Goal: Task Accomplishment & Management: Manage account settings

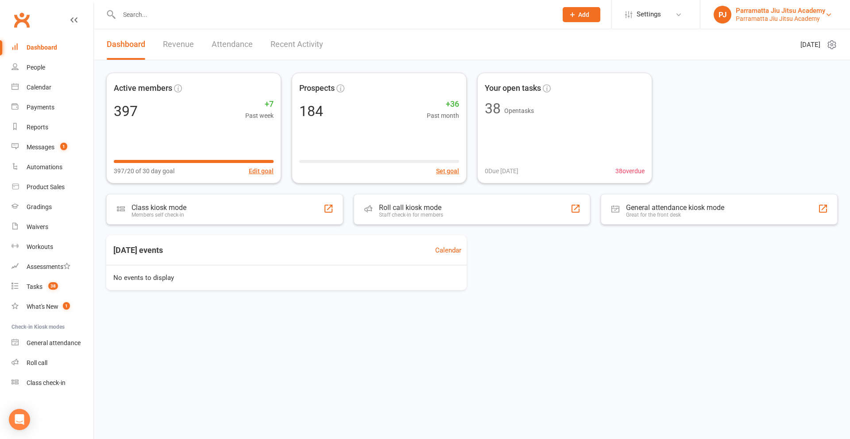
click at [759, 13] on div "Parramatta Jiu Jitsu Academy" at bounding box center [780, 11] width 89 height 8
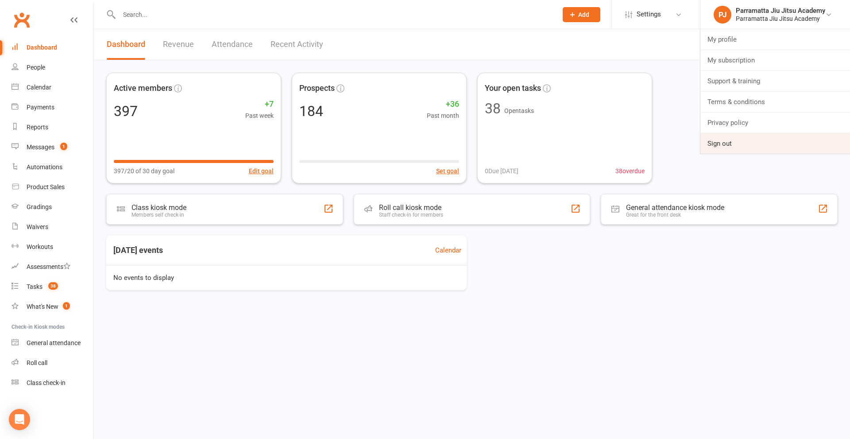
click at [731, 143] on link "Sign out" at bounding box center [776, 143] width 150 height 20
